Goal: Navigation & Orientation: Find specific page/section

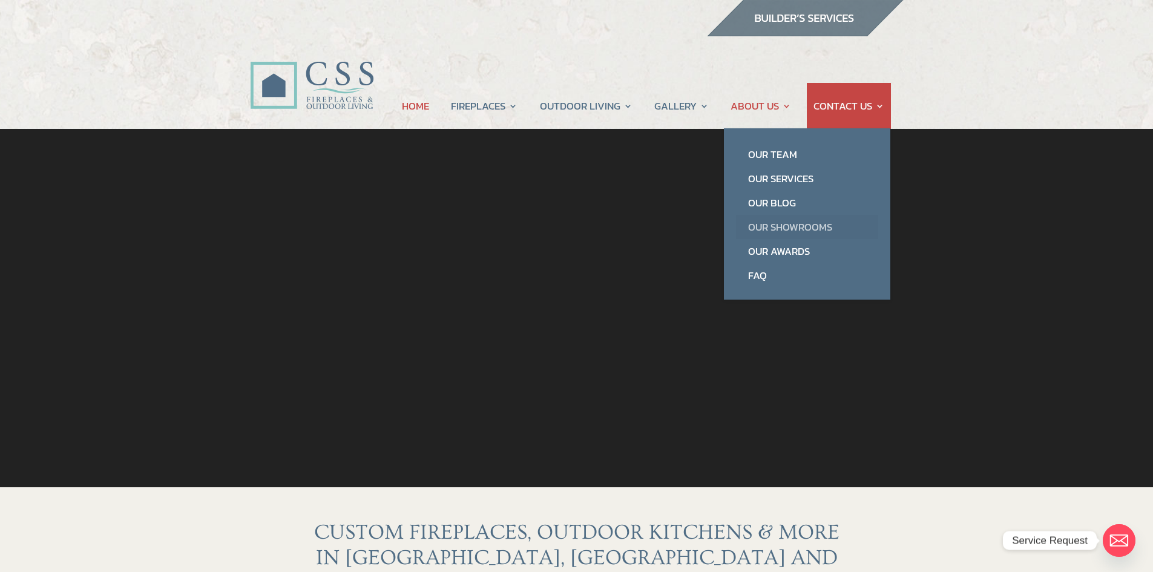
click at [769, 226] on link "Our Showrooms" at bounding box center [807, 227] width 142 height 24
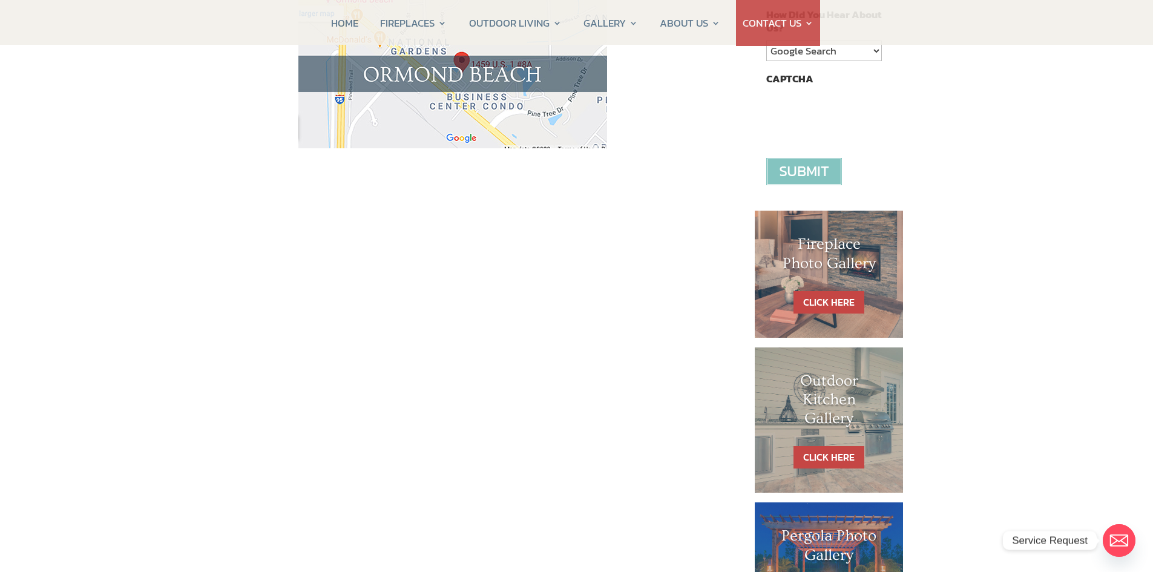
scroll to position [121, 0]
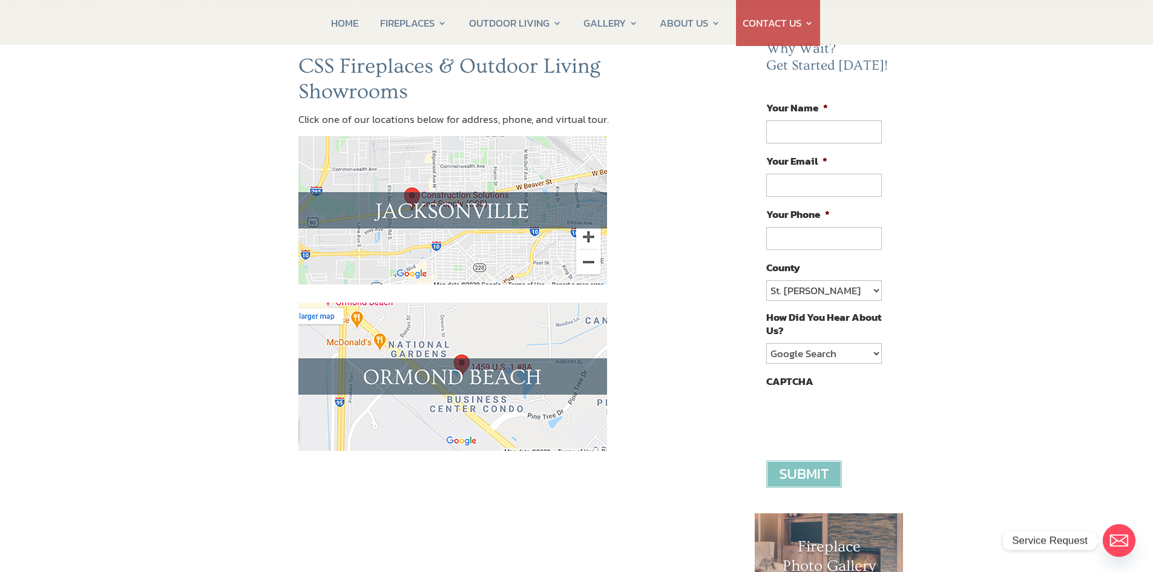
click at [414, 194] on img at bounding box center [452, 210] width 309 height 148
